Goal: Find specific page/section: Find specific page/section

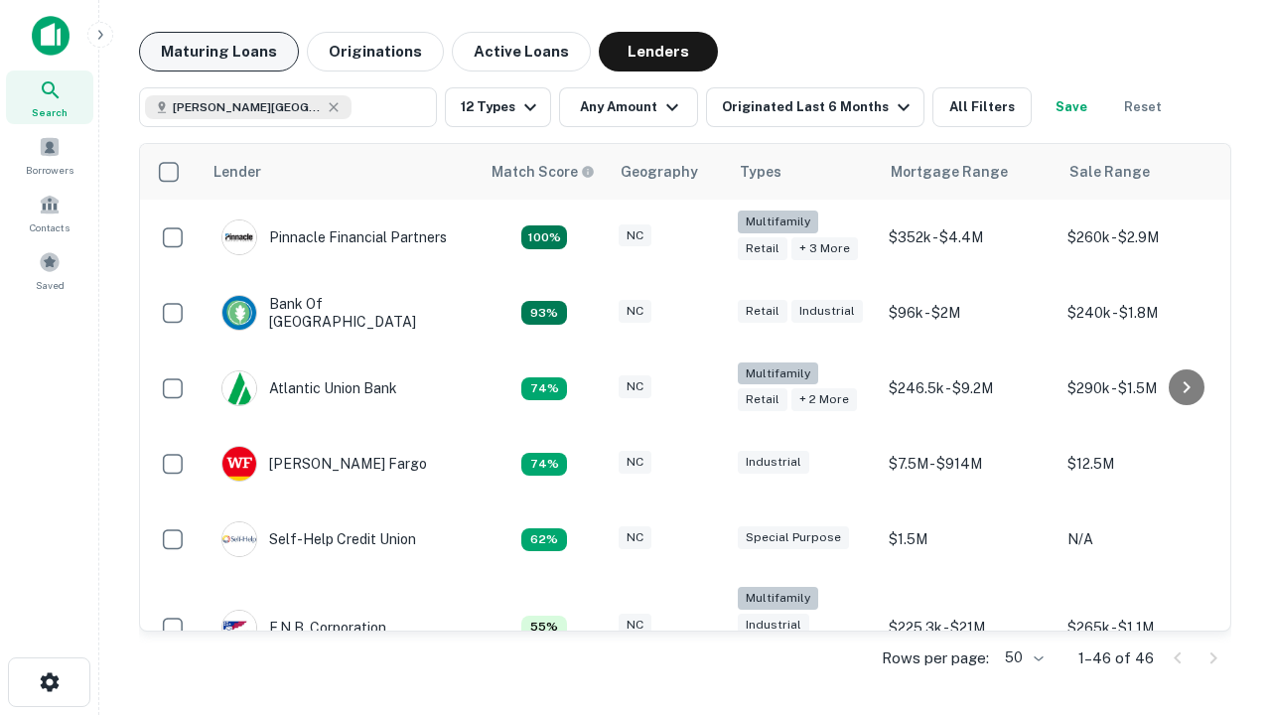
click at [218, 52] on button "Maturing Loans" at bounding box center [219, 52] width 160 height 40
